Goal: Task Accomplishment & Management: Use online tool/utility

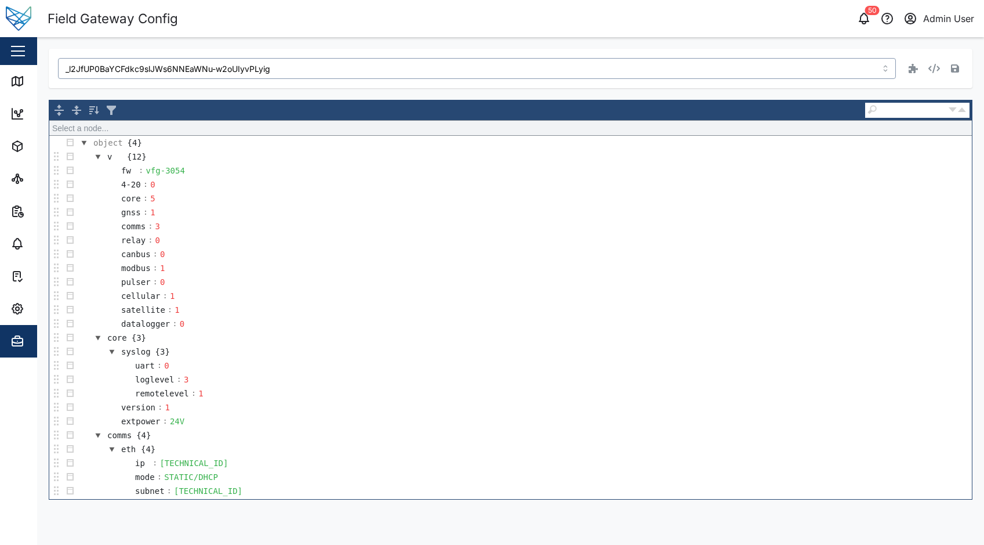
click at [294, 73] on input "_l2JfUP0BaYCFdkc9slJWs6NNEaWNu-w2oUIyvPLyig" at bounding box center [477, 68] width 838 height 21
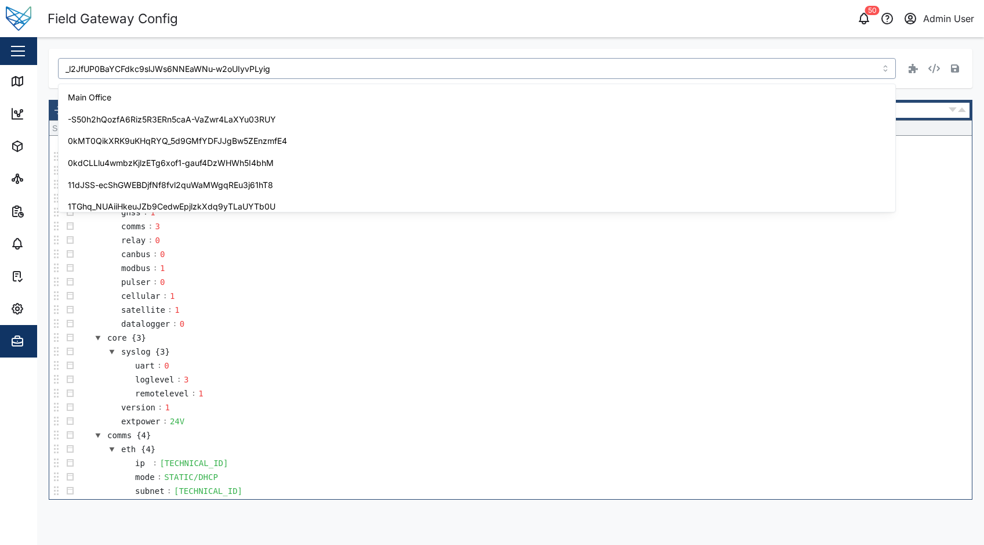
scroll to position [2937, 0]
click at [198, 70] on input "_l2JfUP0BaYCFdkc9slJWs6NNEaWNu-w2oUIyvPLyig" at bounding box center [477, 68] width 838 height 21
click at [271, 68] on input "_l2JfUP0BaYCFdkc9slJWs6NNEaWNu-w2oUIyvPLyig" at bounding box center [477, 68] width 838 height 21
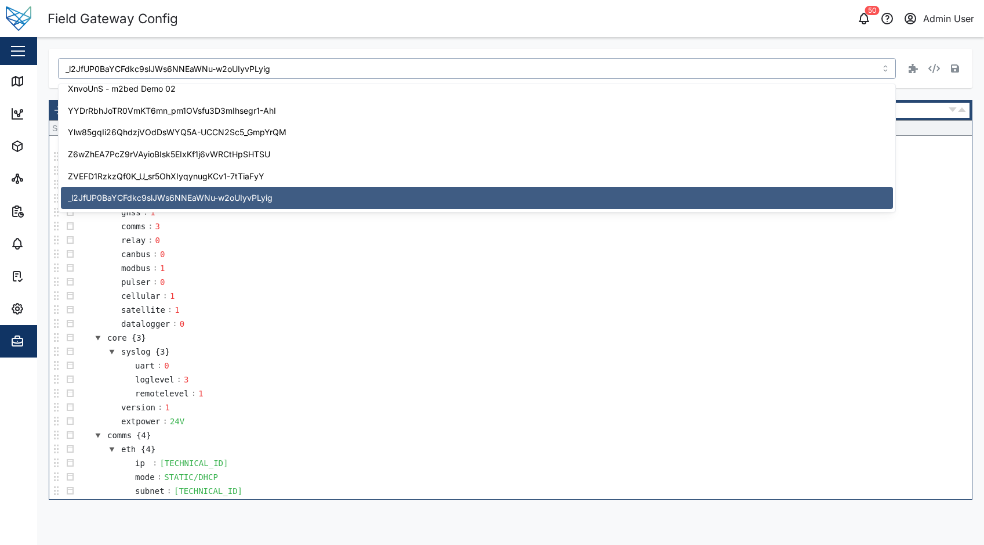
click at [271, 68] on input "_l2JfUP0BaYCFdkc9slJWs6NNEaWNu-w2oUIyvPLyig" at bounding box center [477, 68] width 838 height 21
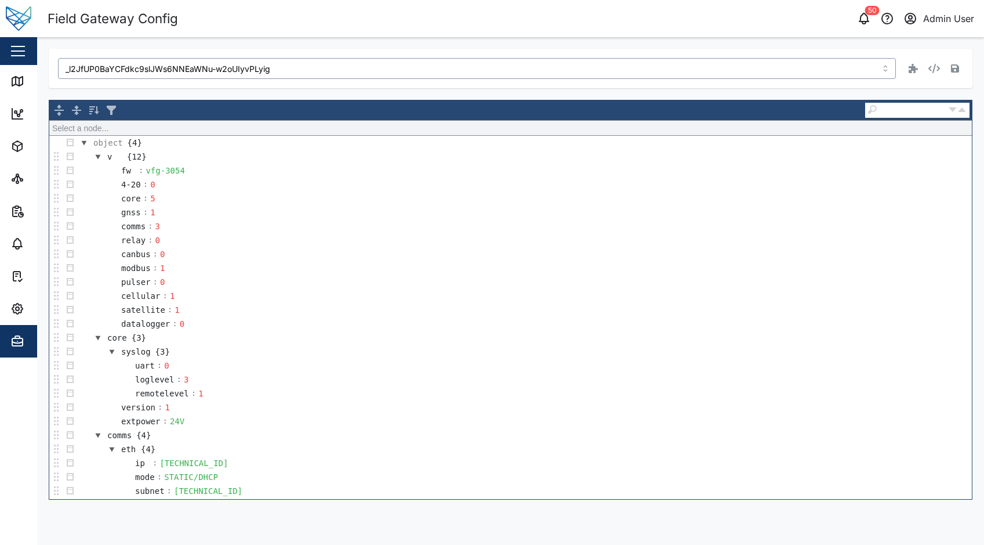
click at [271, 68] on input "_l2JfUP0BaYCFdkc9slJWs6NNEaWNu-w2oUIyvPLyig" at bounding box center [477, 68] width 838 height 21
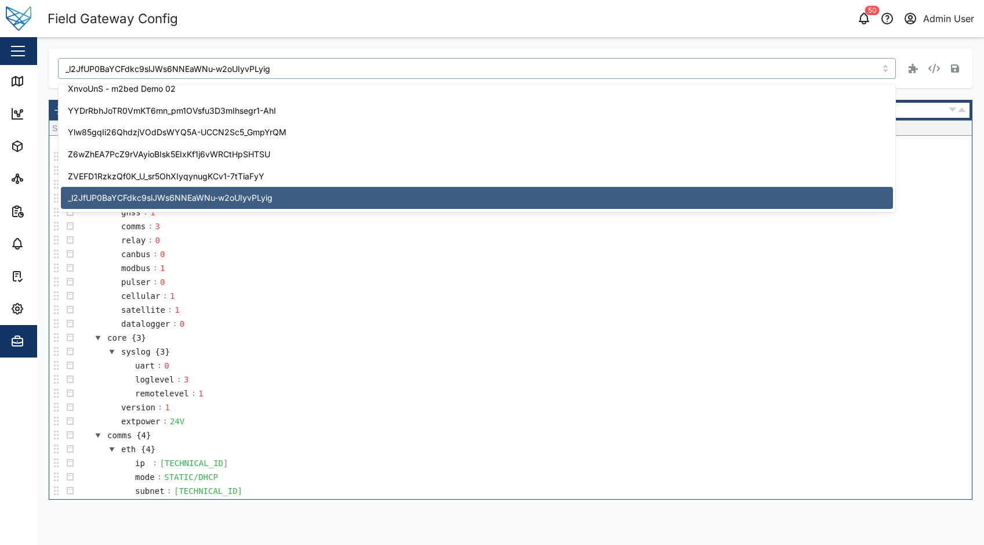
paste input "ULG60aSx6q7MfuAl3Dm9VgNPkWqaM21ZUDEfXPP49w8"
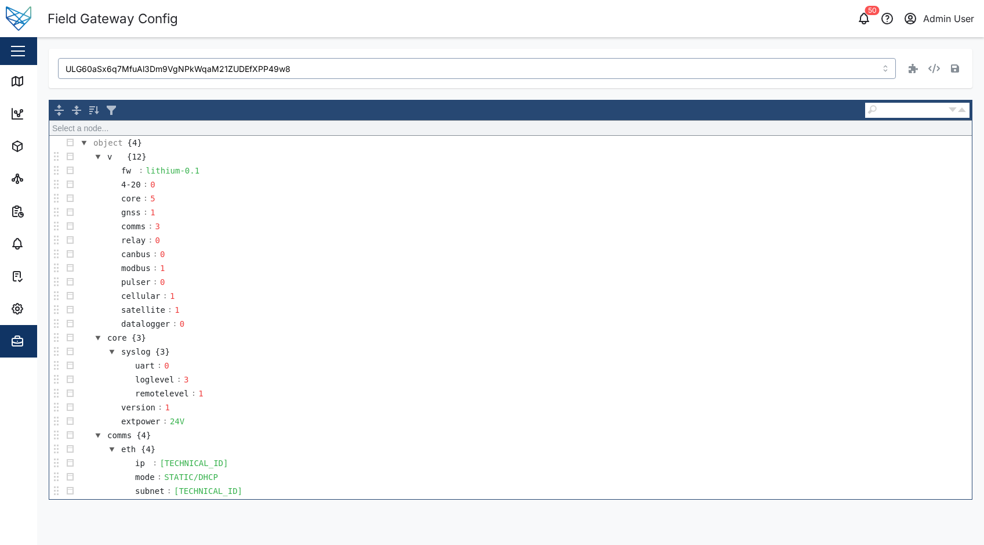
type input "ULG60aSx6q7MfuAl3Dm9VgNPkWqaM21ZUDEfXPP49w8"
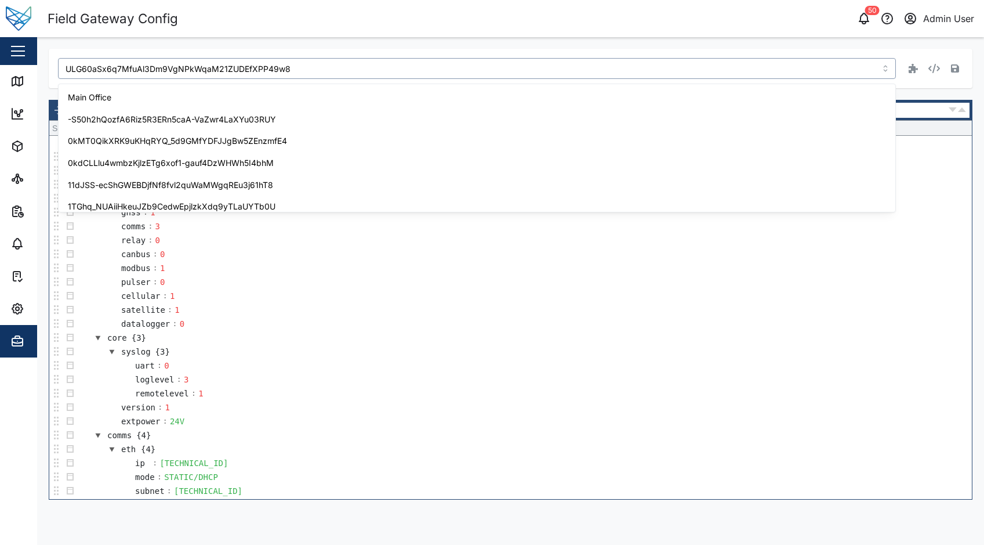
scroll to position [2369, 0]
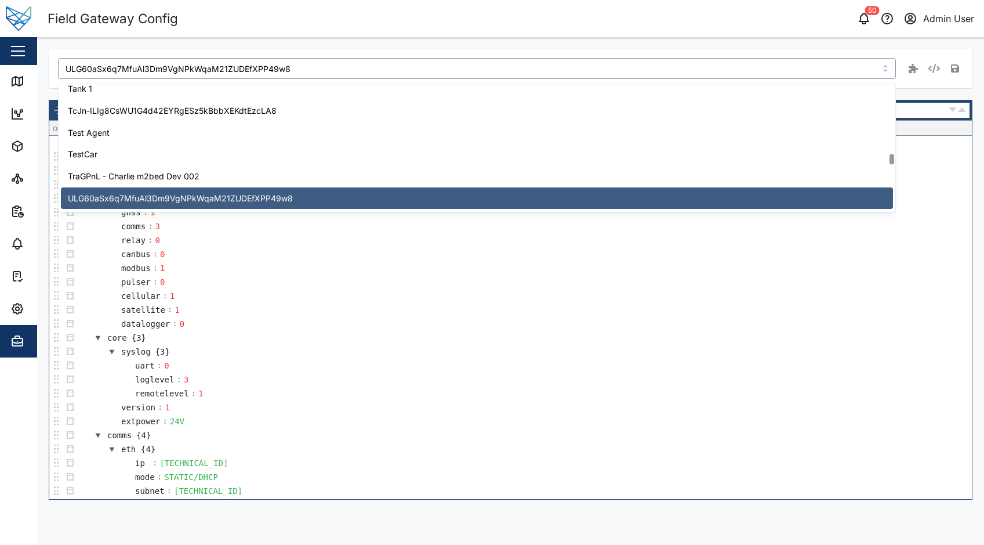
click at [258, 281] on td "pulser : 0" at bounding box center [524, 282] width 895 height 14
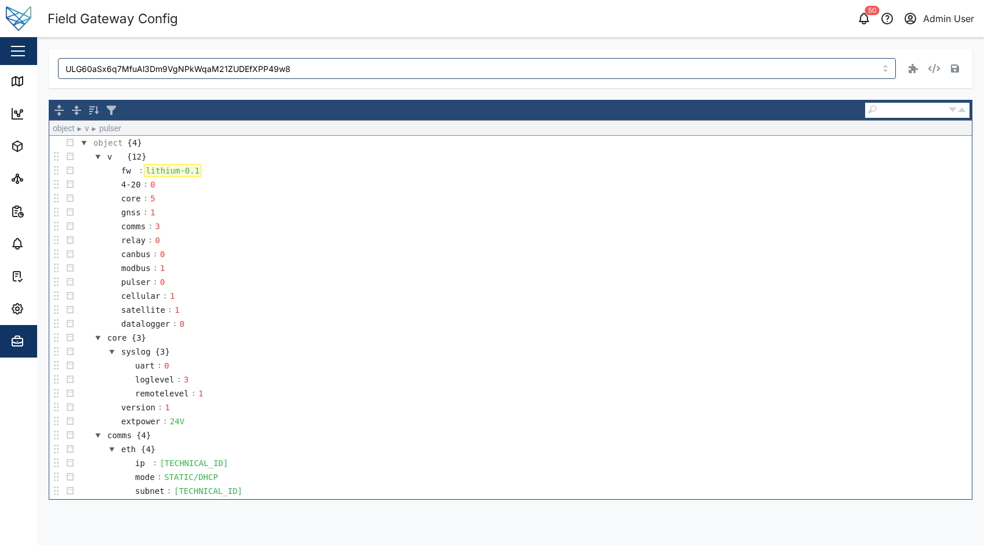
click at [193, 169] on div "lithium-0.1" at bounding box center [172, 170] width 57 height 13
click at [193, 170] on div "lithium-0.1" at bounding box center [172, 170] width 57 height 13
paste div
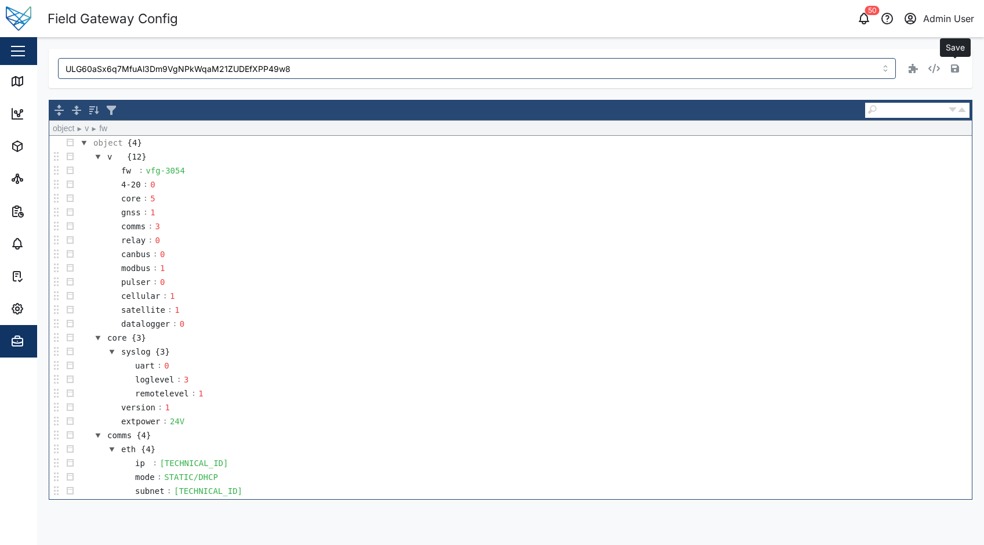
click at [955, 72] on icon "button" at bounding box center [955, 68] width 8 height 8
click at [157, 69] on input "ULG60aSx6q7MfuAl3Dm9VgNPkWqaM21ZUDEfXPP49w8" at bounding box center [477, 68] width 838 height 21
paste input "lgbyD4lhpog3KWJMvEUn9xOWOE"
type input "lgbyD4lhpog3KWJMvEUn9xOWOE-IkohAXgLKO_ajFEA"
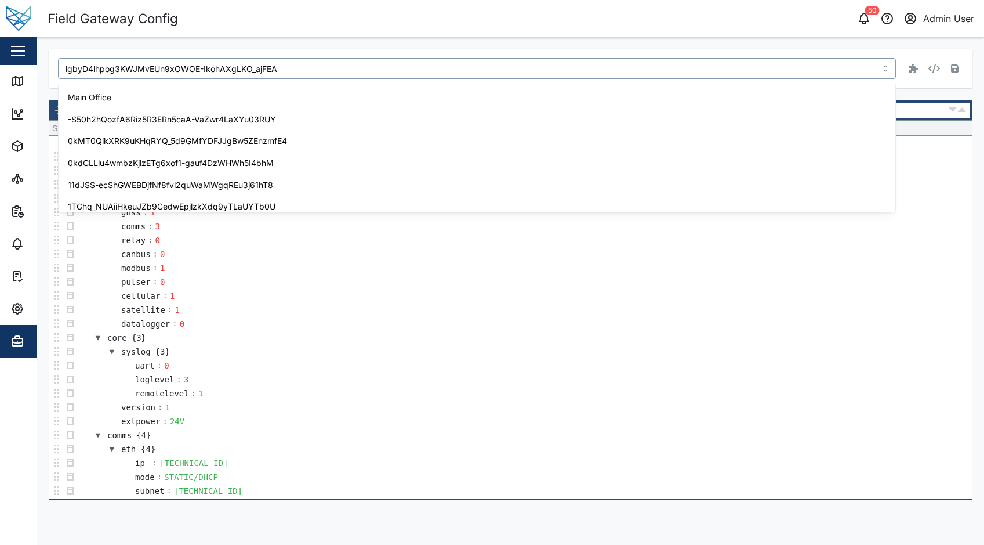
scroll to position [3397, 0]
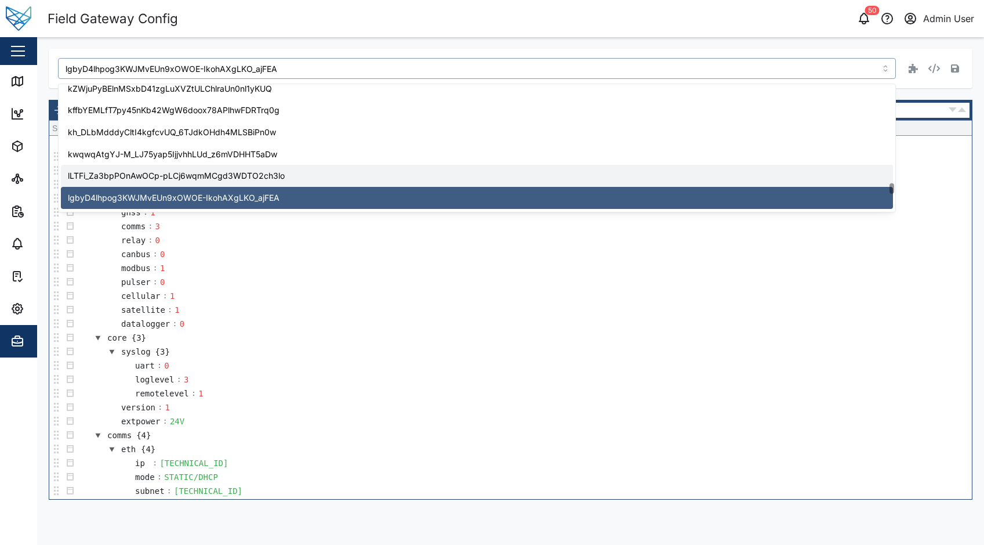
click at [366, 293] on td "cellular : 1" at bounding box center [524, 296] width 895 height 14
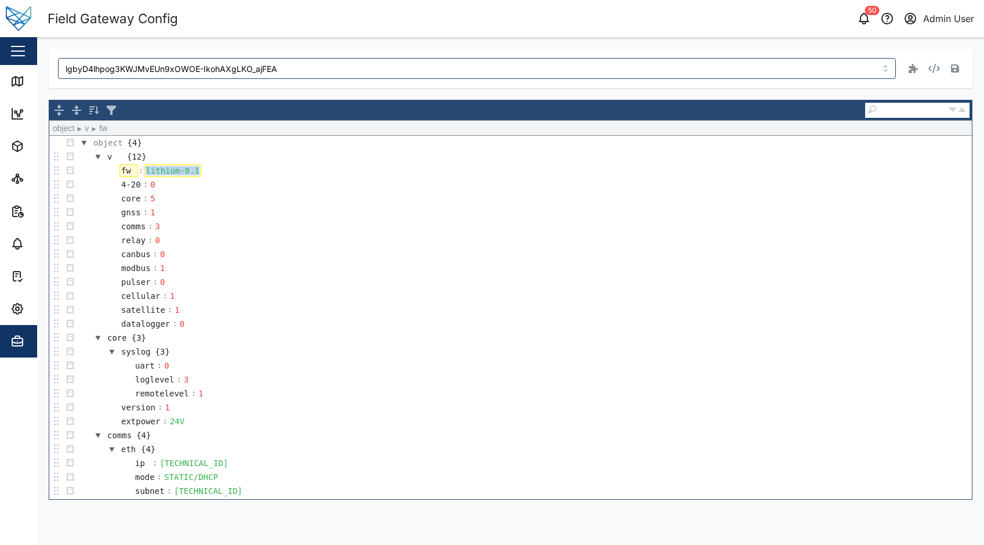
drag, startPoint x: 193, startPoint y: 168, endPoint x: 136, endPoint y: 170, distance: 57.4
click at [136, 170] on tr "fw : lithium-0.1" at bounding box center [153, 171] width 97 height 14
paste div
click at [953, 68] on icon "button" at bounding box center [955, 68] width 8 height 8
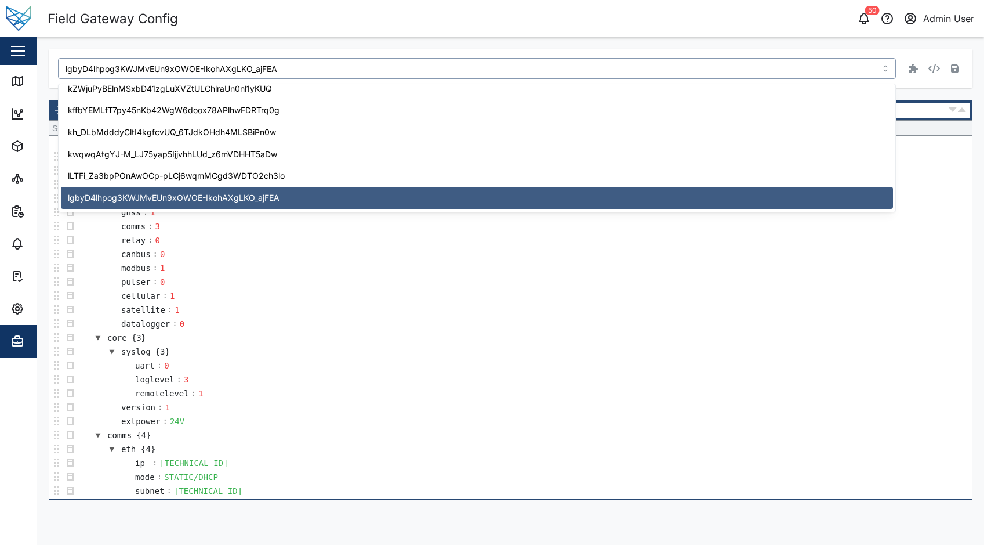
drag, startPoint x: 302, startPoint y: 65, endPoint x: 42, endPoint y: 59, distance: 259.9
click at [42, 59] on div "lgbyD4lhpog3KWJMvEUn9xOWOE-IkohAXgLKO_ajFEA Select a node... object {4} v {12} …" at bounding box center [510, 274] width 947 height 474
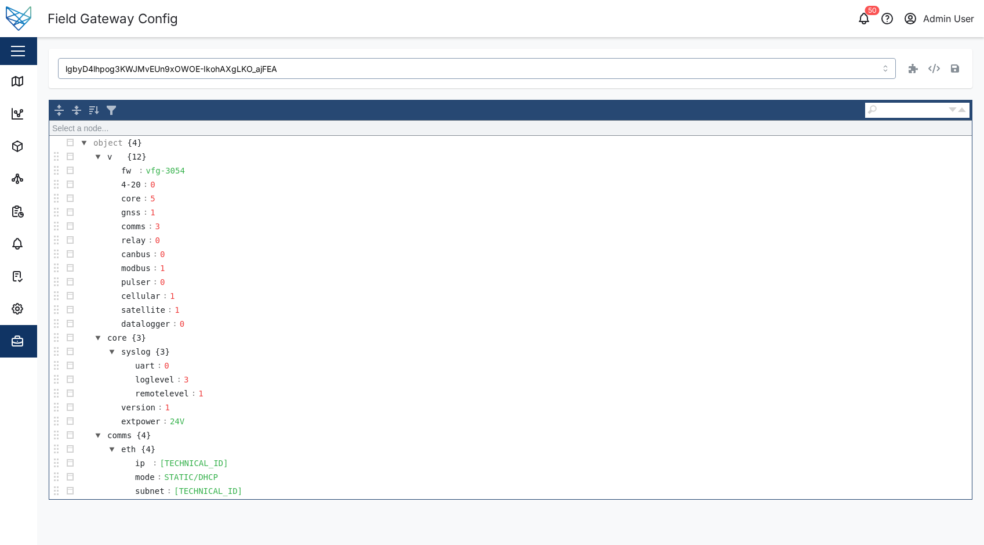
click at [283, 70] on input "lgbyD4lhpog3KWJMvEUn9xOWOE-IkohAXgLKO_ajFEA" at bounding box center [477, 68] width 838 height 21
click at [213, 70] on input "lgbyD4lhpog3KWJMvEUn9xOWOE-IkohAXgLKO_ajFEA" at bounding box center [477, 68] width 838 height 21
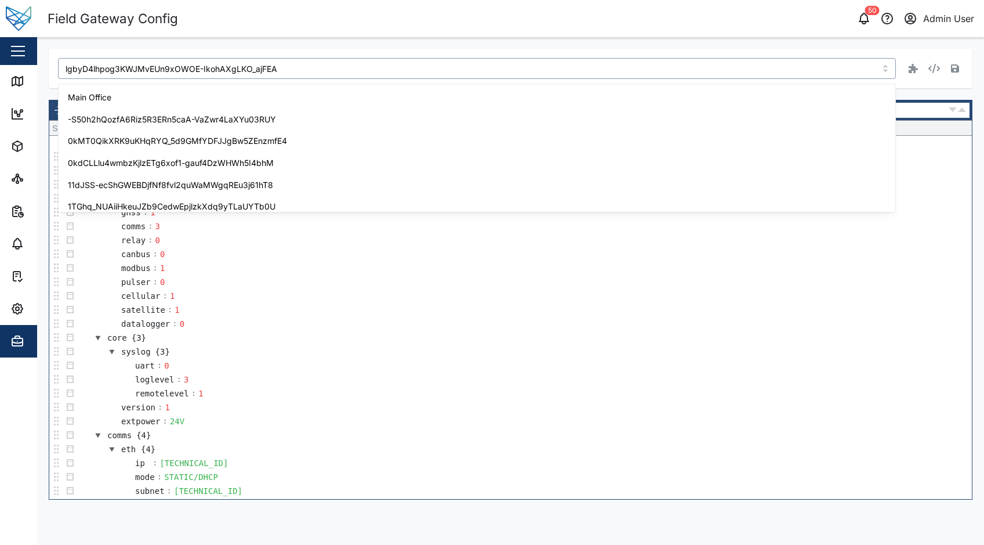
scroll to position [3418, 0]
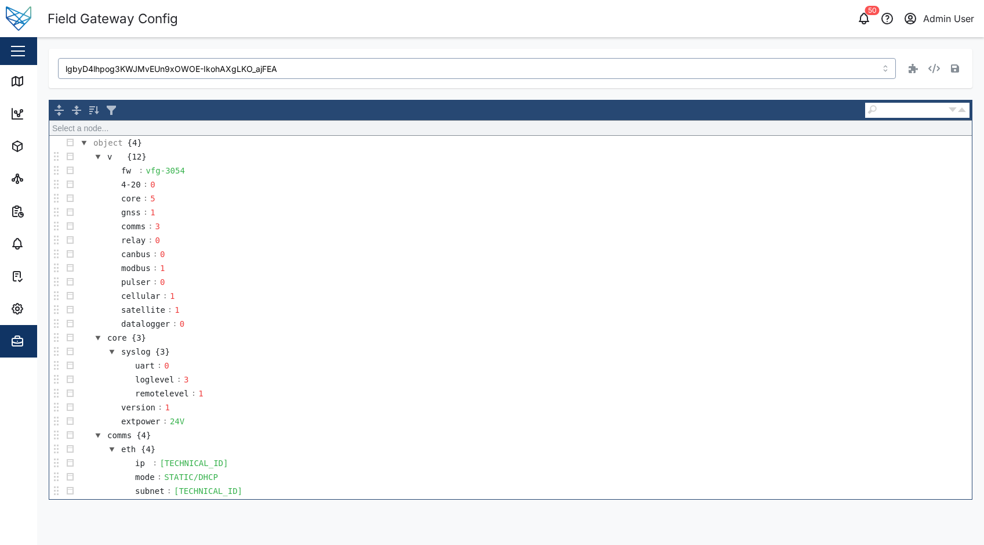
drag, startPoint x: 289, startPoint y: 73, endPoint x: 26, endPoint y: 62, distance: 263.5
click at [26, 62] on div "Field Gateway Config 50 Admin User Close Map Dashboard Assets ATS Camera Genera…" at bounding box center [492, 272] width 984 height 545
paste input "BYUvGMbylRcFVqyshp5A2y_GZZg1gntnLXW2z10U6EI"
type input "BYUvGMbylRcFVqyshp5A2y_GZZg1gntnLXW2z10U6EI"
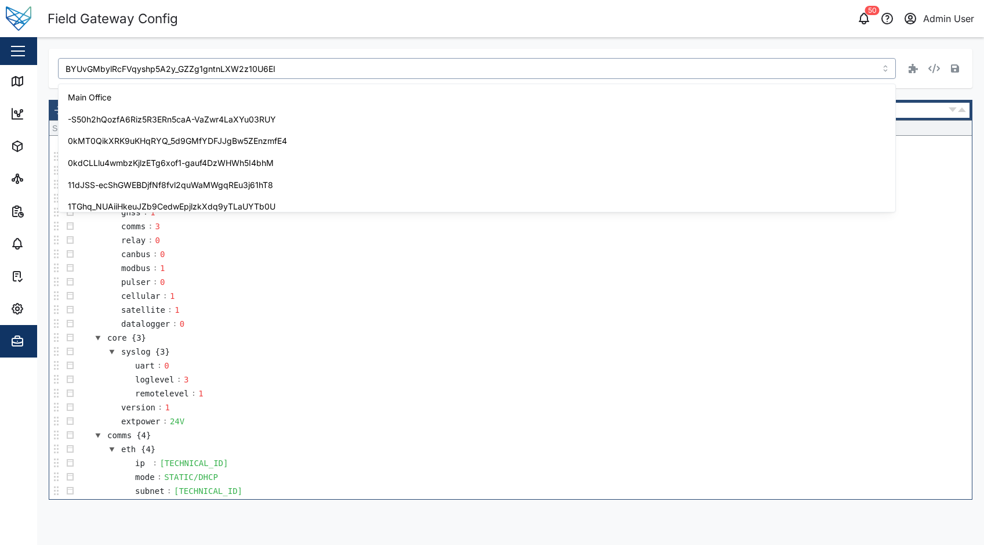
scroll to position [708, 0]
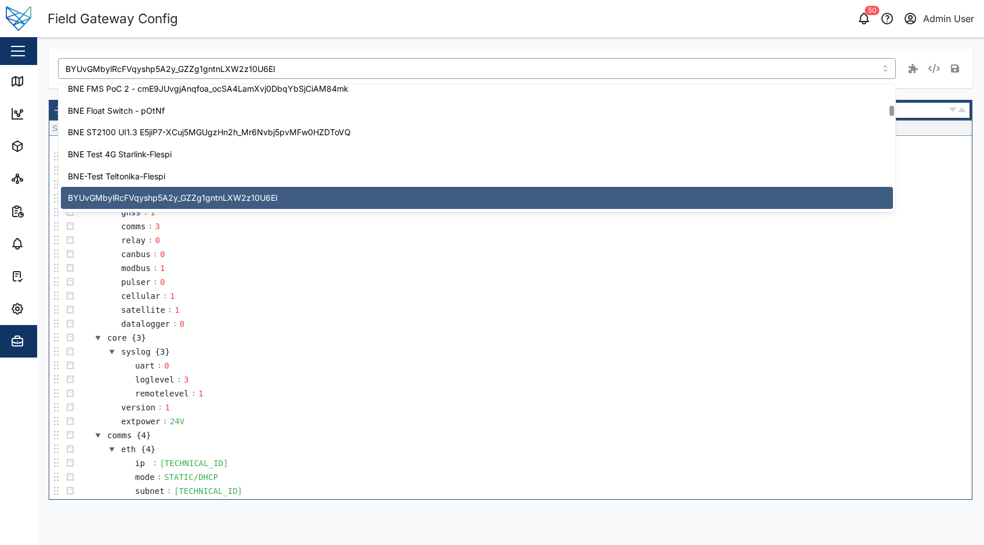
click at [215, 325] on td "datalogger : 0" at bounding box center [524, 324] width 895 height 14
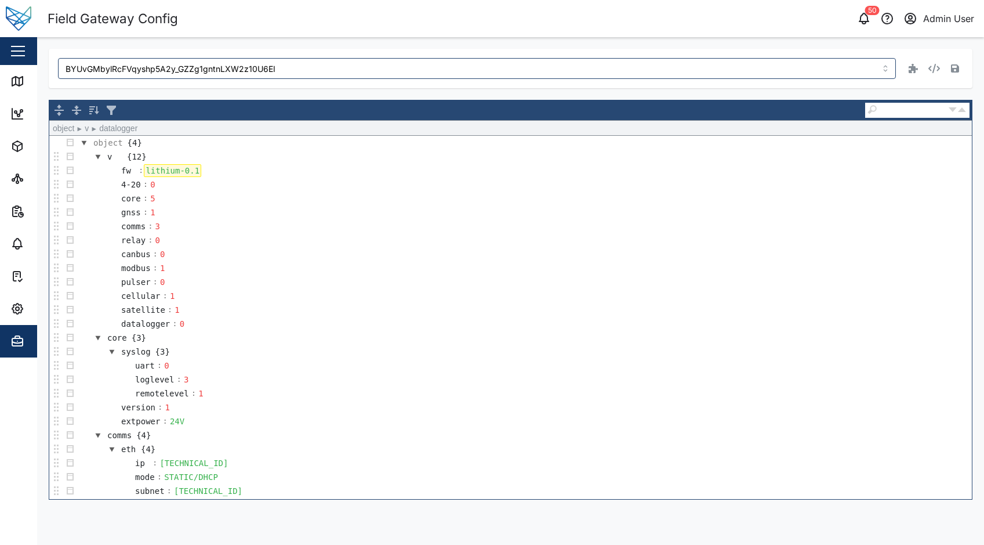
click at [193, 165] on div "lithium-0.1" at bounding box center [172, 170] width 57 height 13
drag, startPoint x: 193, startPoint y: 165, endPoint x: 140, endPoint y: 167, distance: 52.2
click at [140, 167] on tr "fw : lithium-0.1" at bounding box center [153, 171] width 97 height 14
paste div
click at [955, 60] on div "BYUvGMbylRcFVqyshp5A2y_GZZg1gntnLXW2z10U6EI Save" at bounding box center [510, 68] width 905 height 21
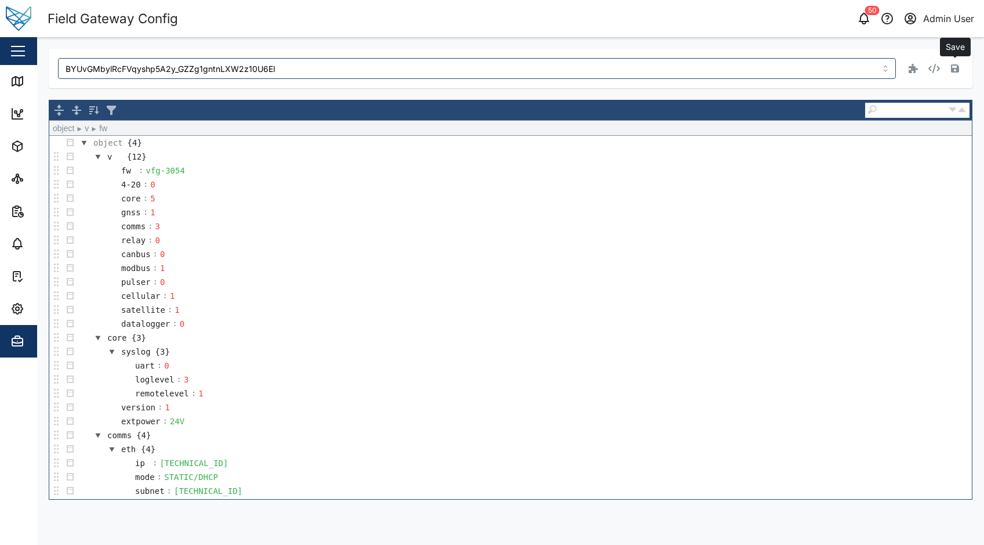
click at [955, 64] on icon "button" at bounding box center [955, 68] width 8 height 9
